Goal: Communication & Community: Ask a question

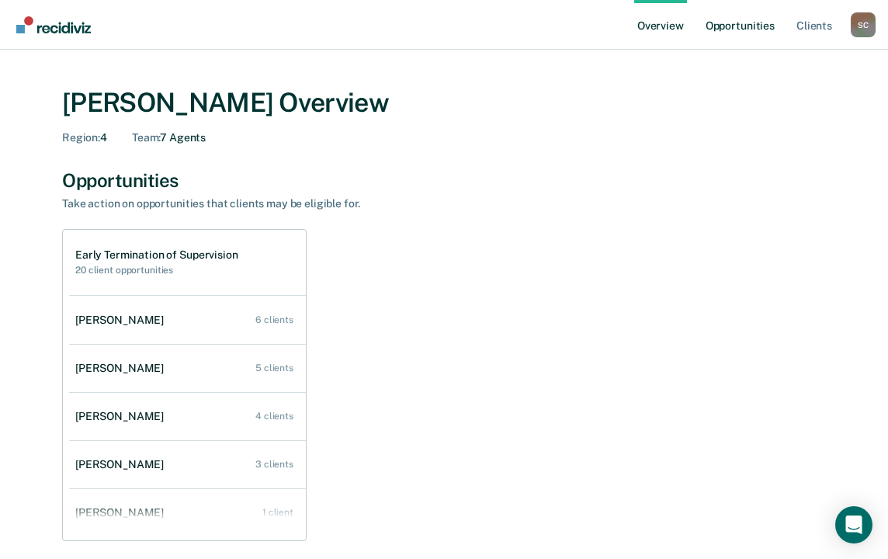
click at [748, 28] on link "Opportunities" at bounding box center [739, 25] width 75 height 50
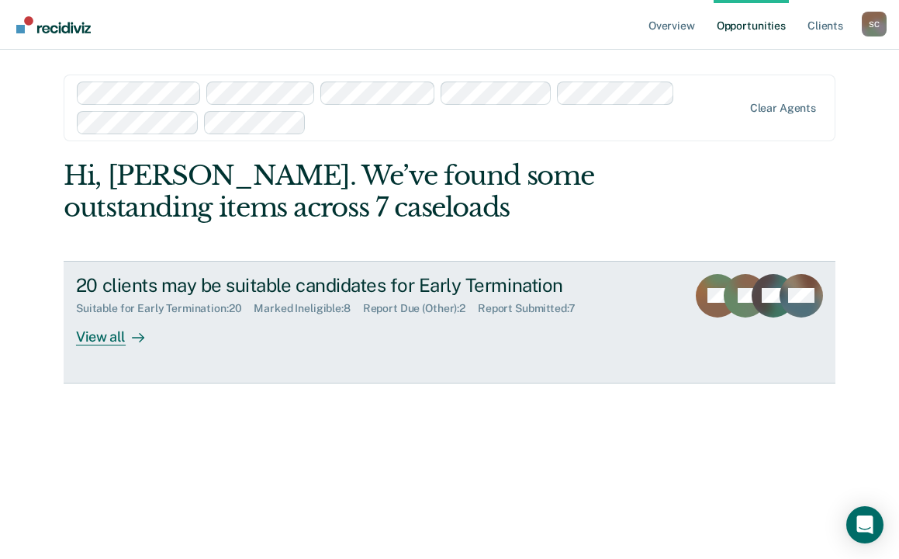
click at [93, 344] on div "View all" at bounding box center [119, 330] width 87 height 30
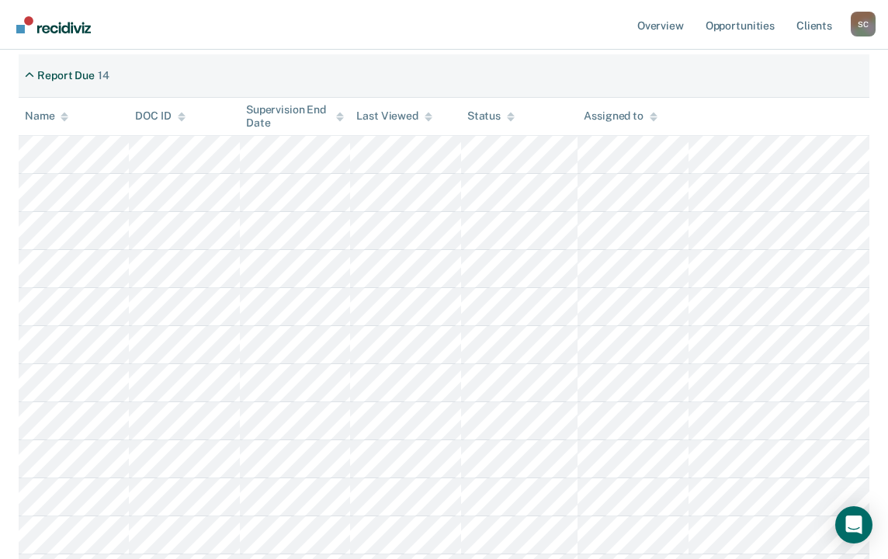
scroll to position [698, 0]
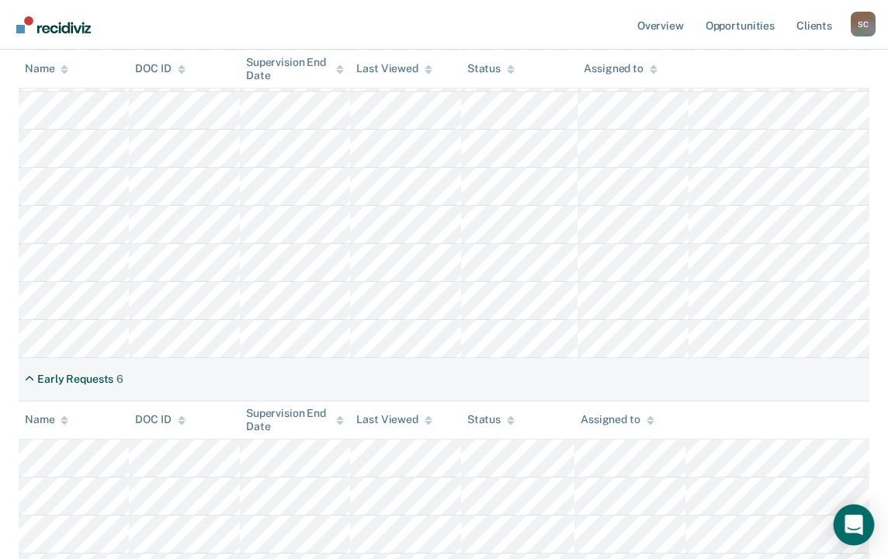
click at [861, 530] on icon "Open Intercom Messenger" at bounding box center [853, 524] width 18 height 20
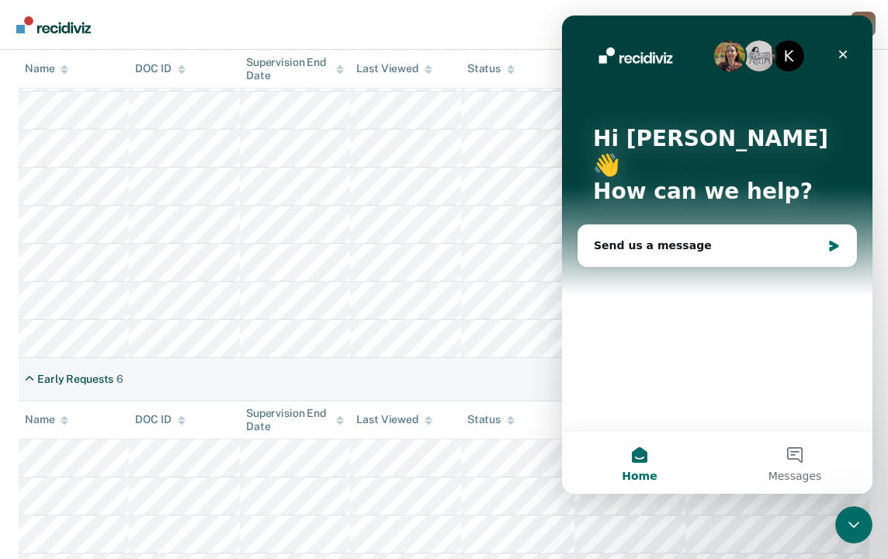
scroll to position [0, 0]
click at [660, 237] on div "Send us a message" at bounding box center [707, 245] width 227 height 16
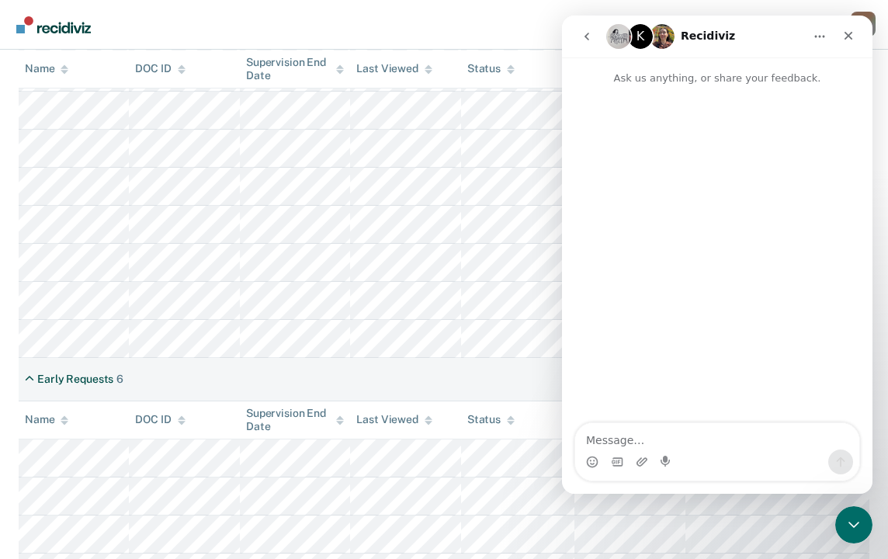
click at [681, 431] on textarea "Message…" at bounding box center [717, 436] width 284 height 26
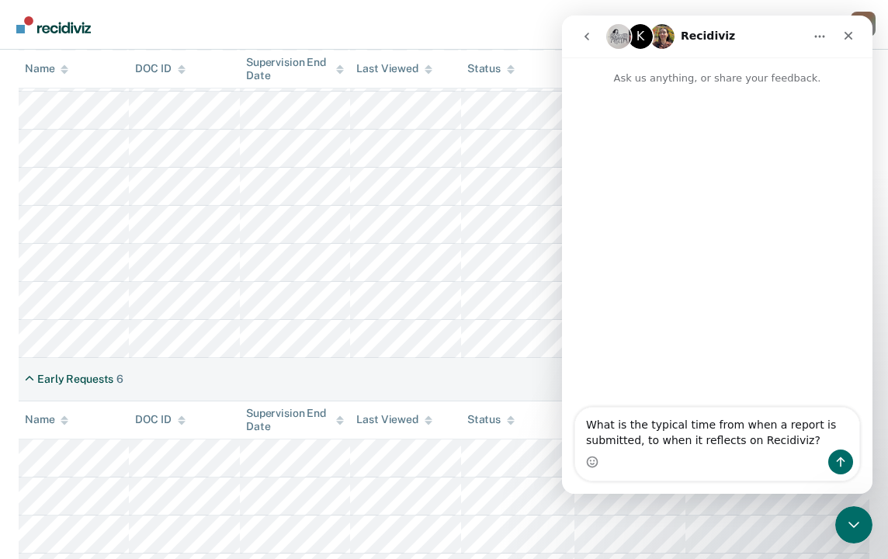
click at [635, 440] on textarea "What is the typical time from when a report is submitted, to when it reflects o…" at bounding box center [717, 428] width 284 height 42
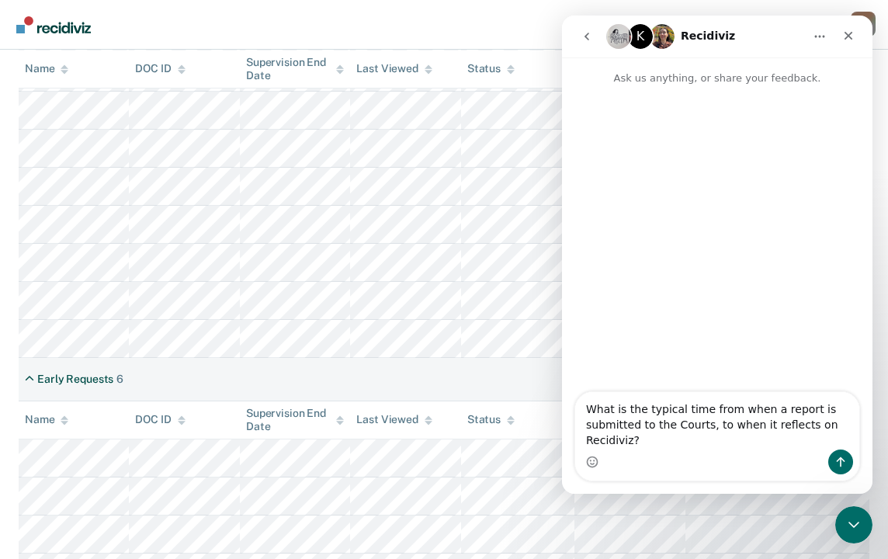
type textarea "What is the typical time from when a report is submitted to the Courts, to when…"
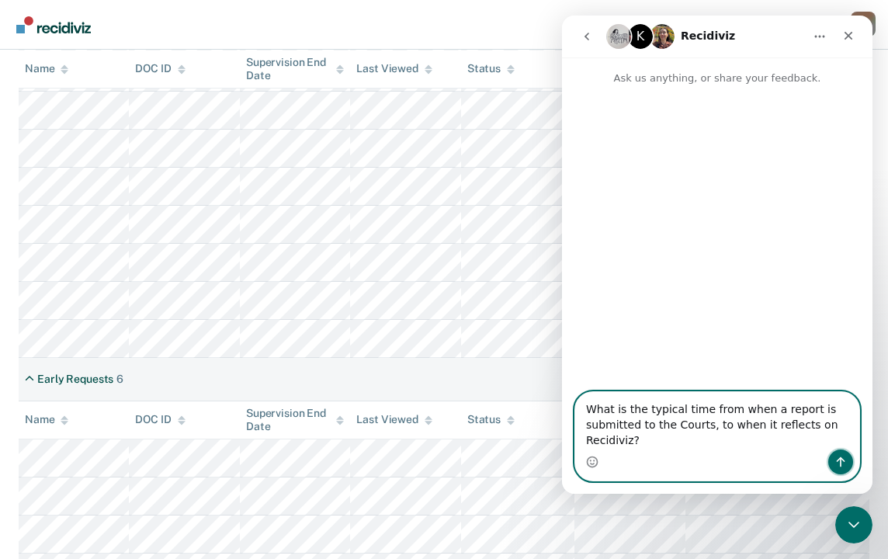
click at [840, 461] on icon "Send a message…" at bounding box center [840, 462] width 12 height 12
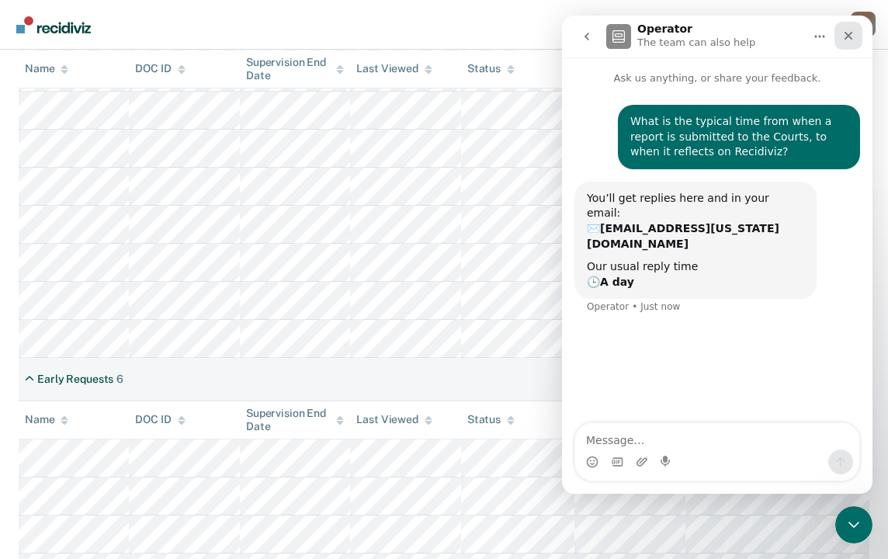
click at [847, 38] on icon "Close" at bounding box center [848, 35] width 12 height 12
